Goal: Task Accomplishment & Management: Manage account settings

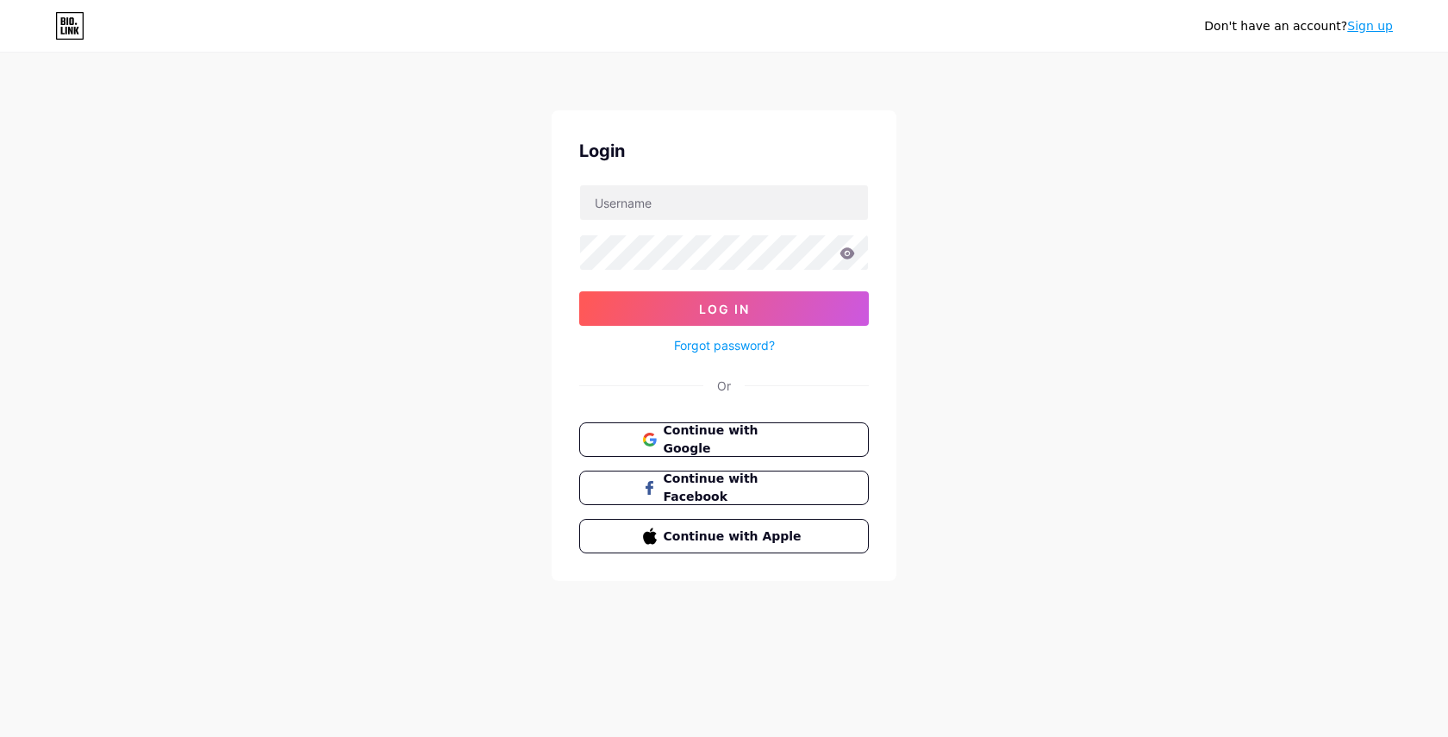
click at [670, 224] on form "Log In Forgot password?" at bounding box center [724, 271] width 290 height 172
click at [670, 210] on input "text" at bounding box center [724, 202] width 288 height 34
type input "mathcolodedeus"
click at [579, 291] on button "Log In" at bounding box center [724, 308] width 290 height 34
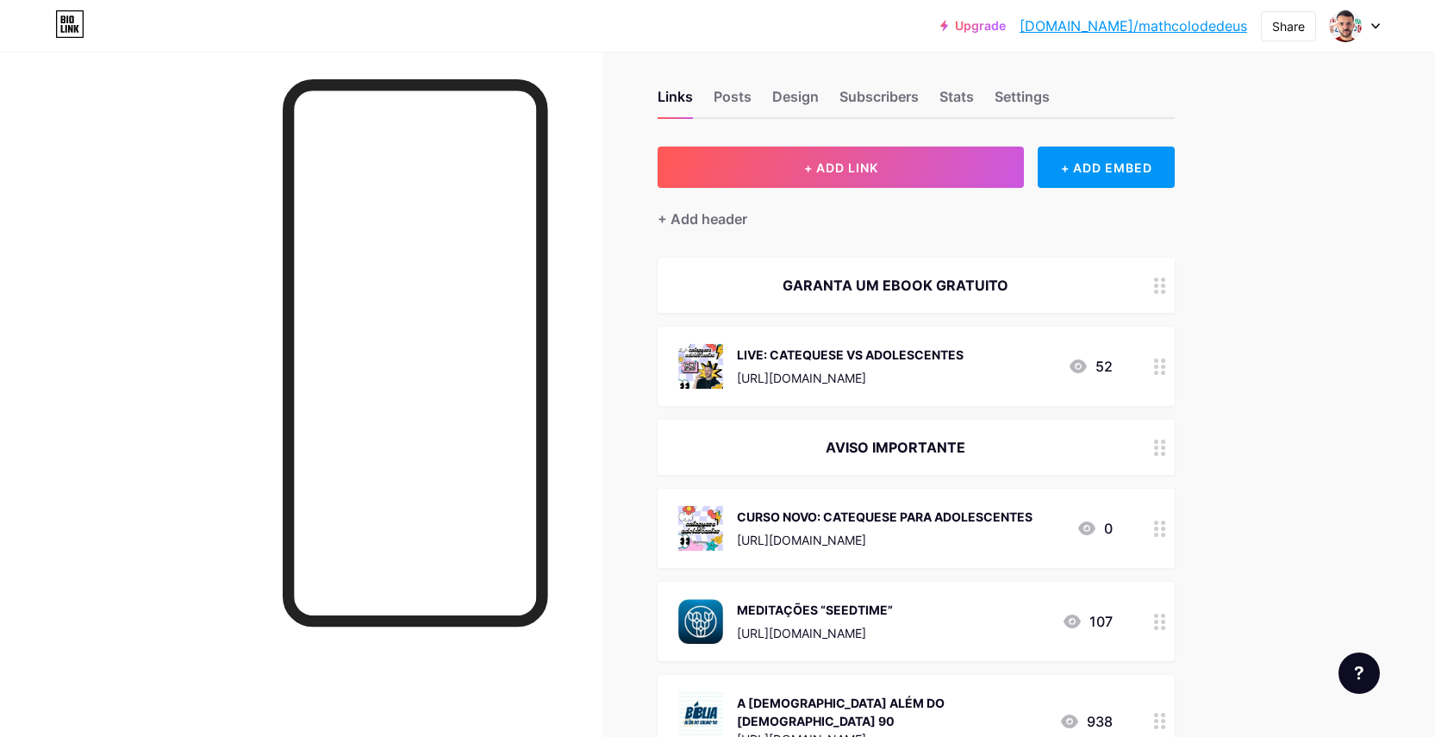
scroll to position [28, 0]
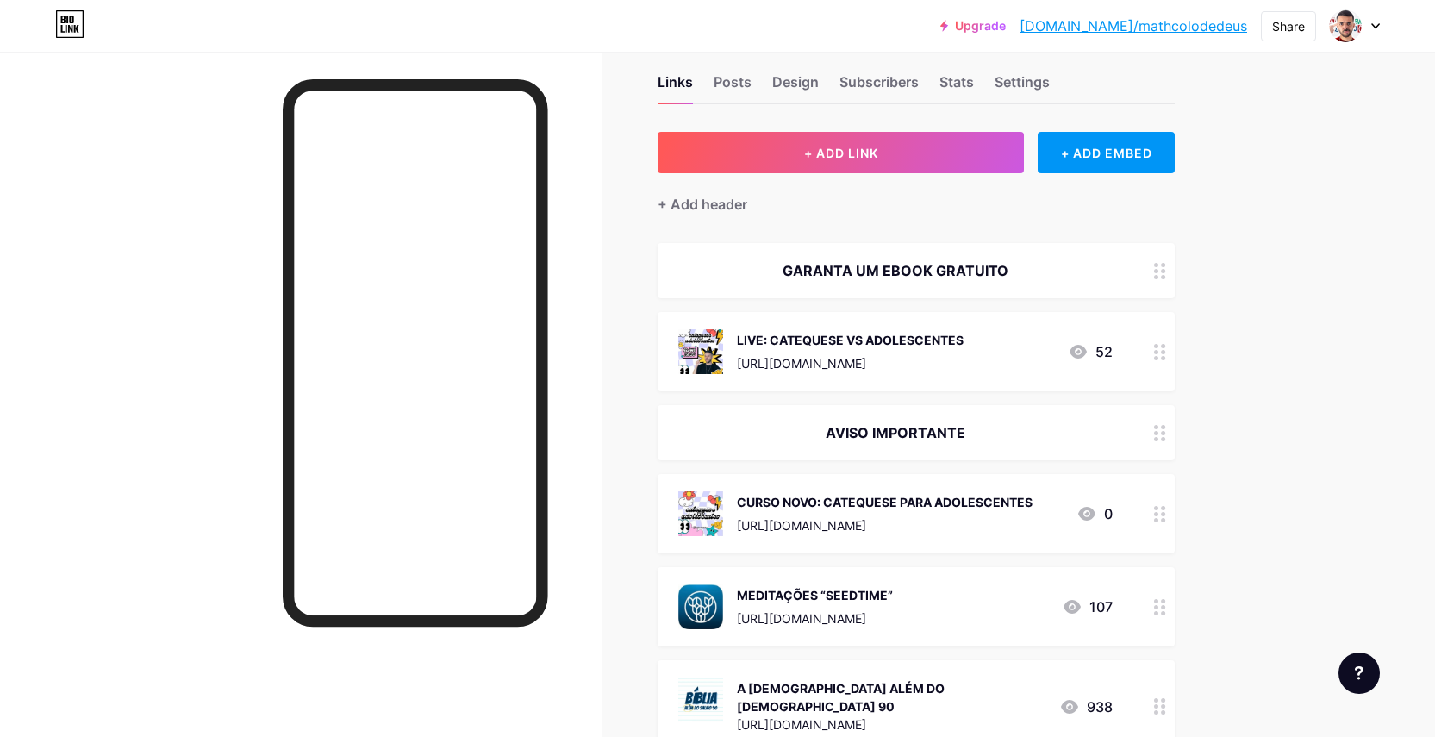
click at [928, 276] on div "GARANTA UM EBOOK GRATUITO" at bounding box center [896, 270] width 435 height 21
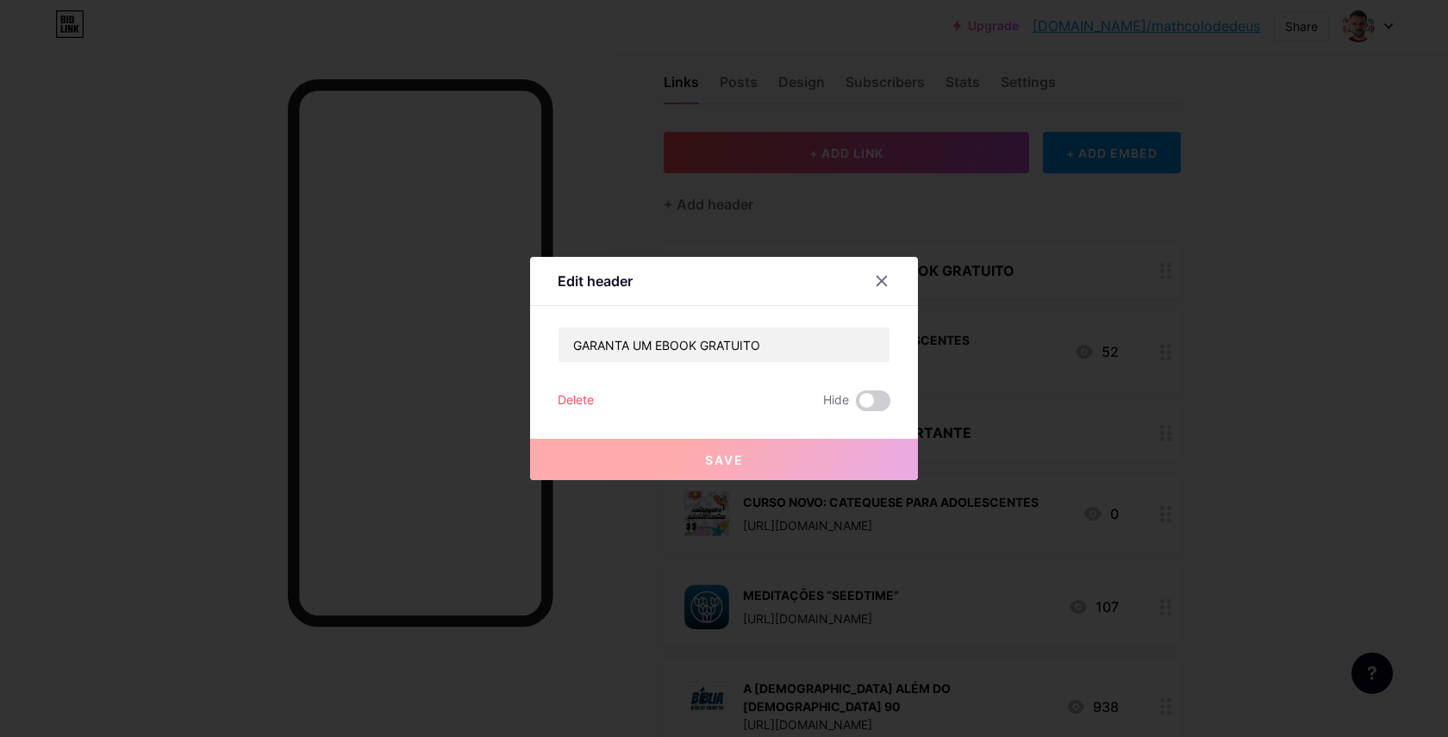
click at [580, 397] on div "Delete" at bounding box center [576, 401] width 36 height 21
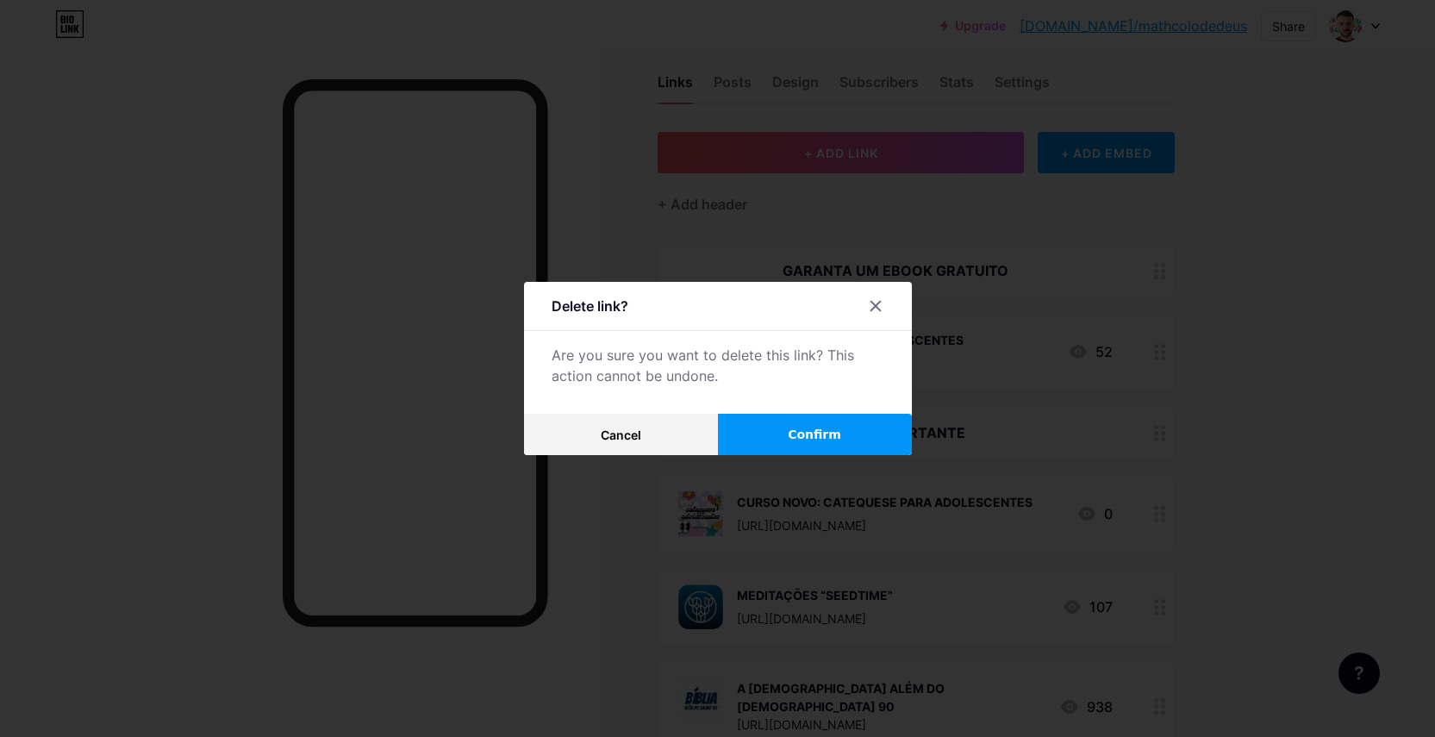
click at [791, 447] on button "Confirm" at bounding box center [815, 434] width 194 height 41
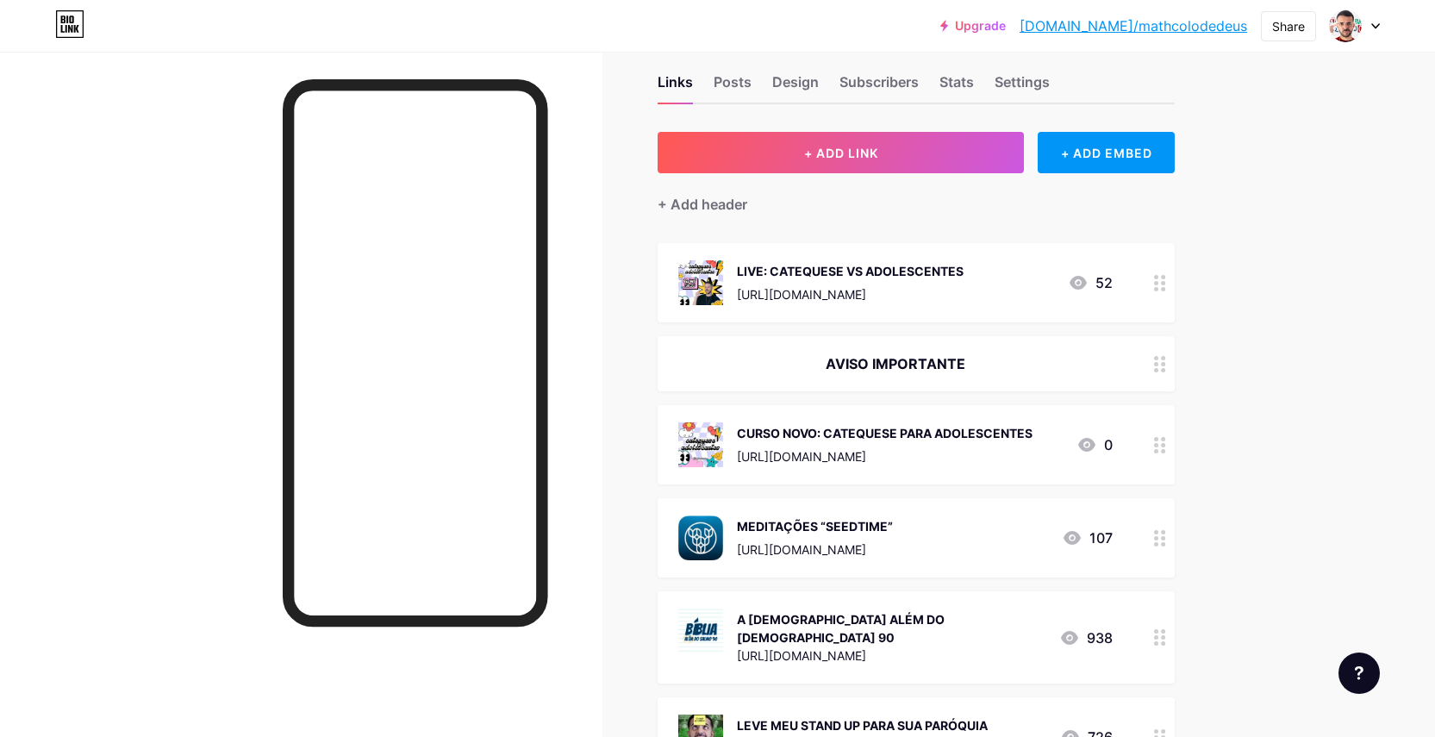
click at [852, 299] on div "[URL][DOMAIN_NAME]" at bounding box center [850, 294] width 227 height 18
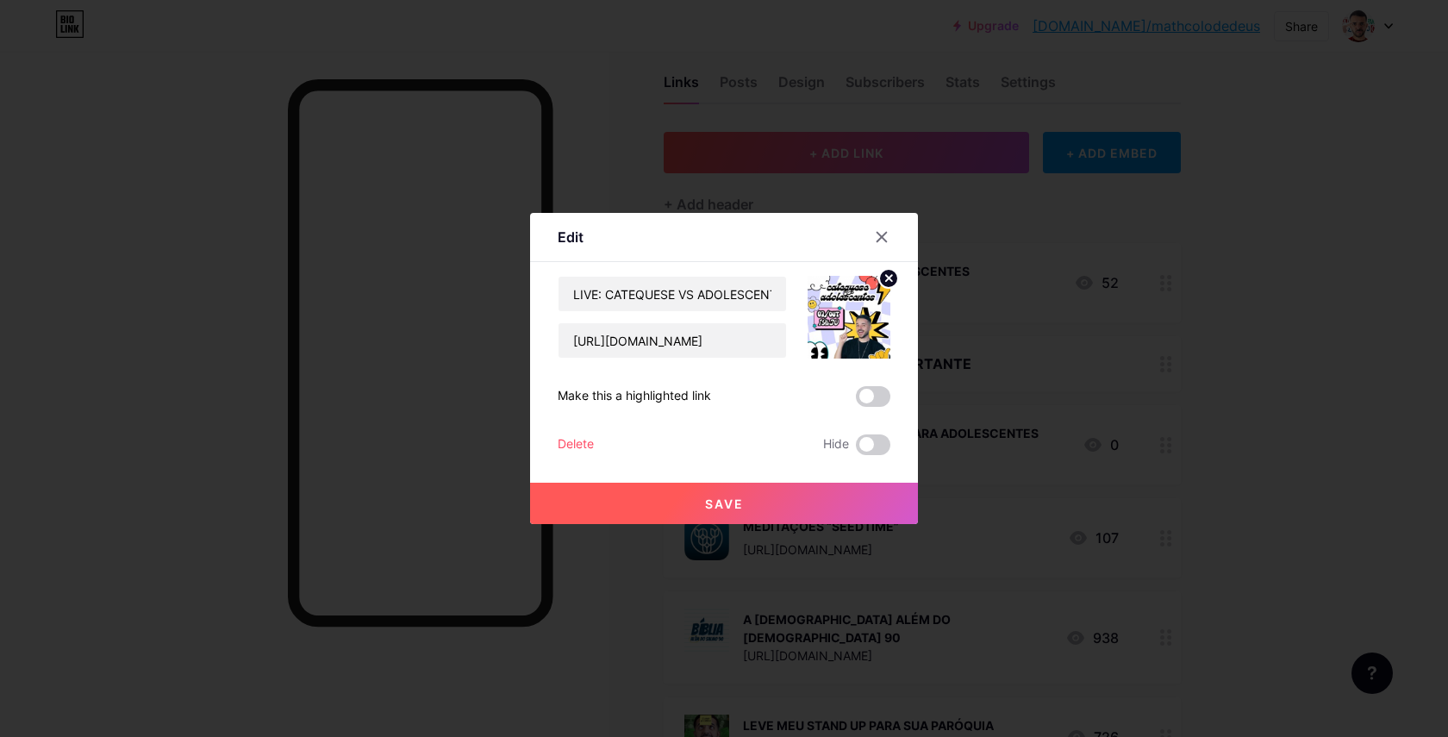
click at [574, 445] on div "Delete" at bounding box center [576, 445] width 36 height 21
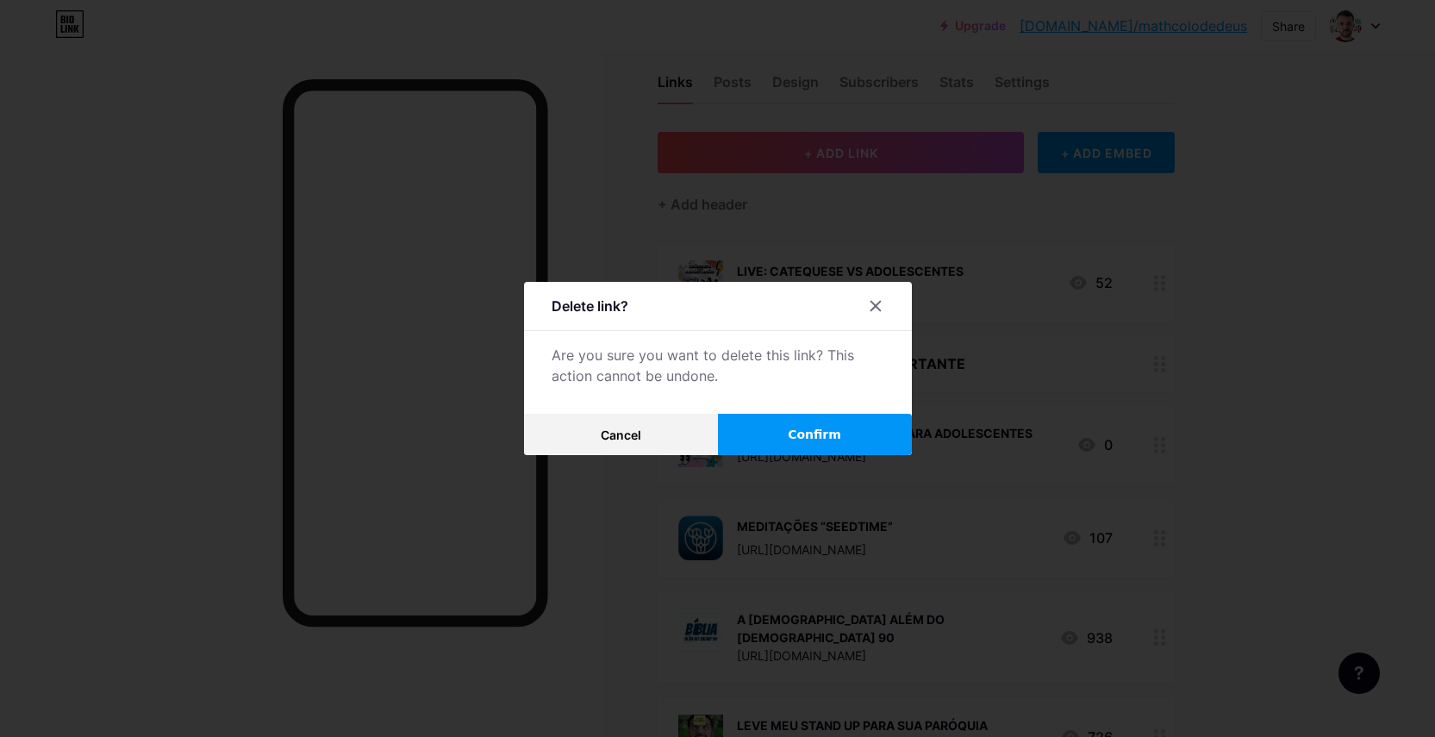
click at [801, 434] on span "Confirm" at bounding box center [814, 435] width 53 height 18
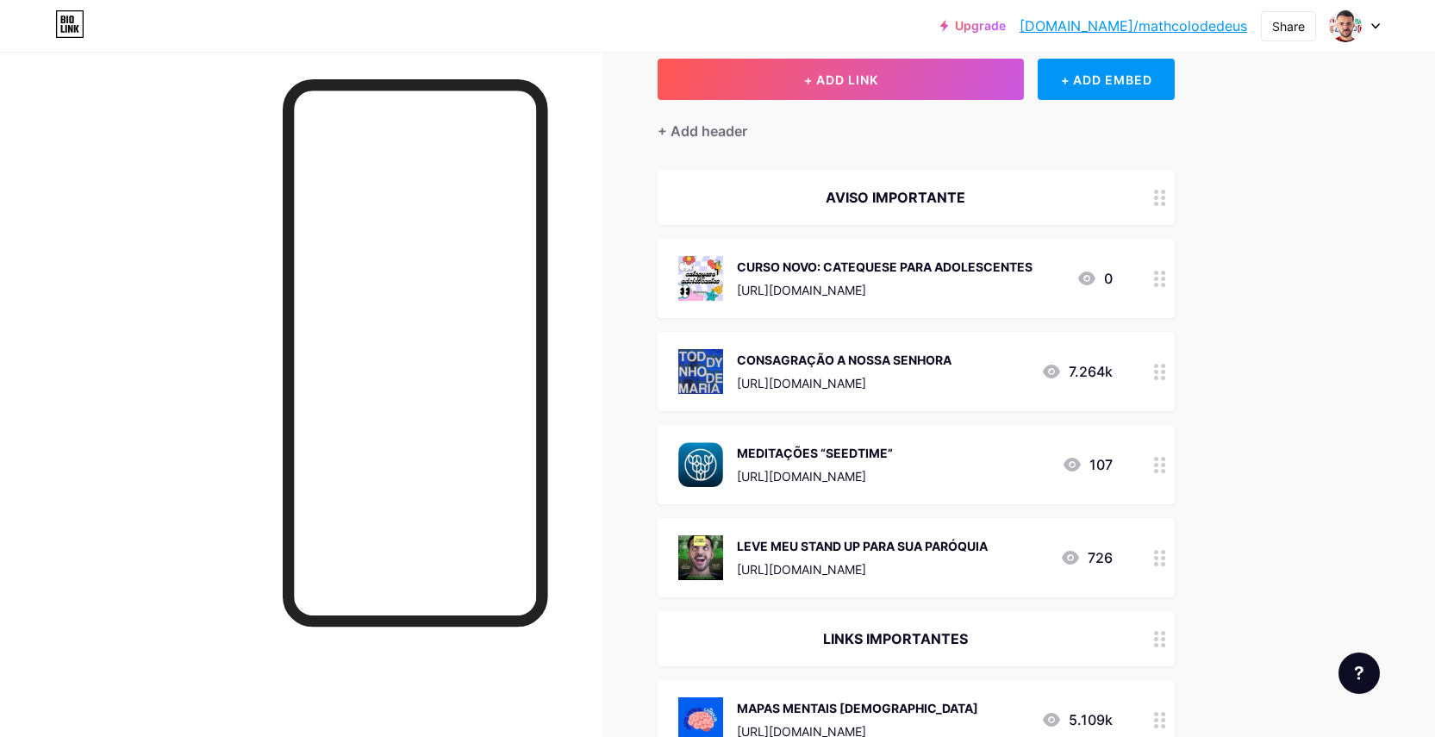
scroll to position [0, 0]
